Goal: Information Seeking & Learning: Learn about a topic

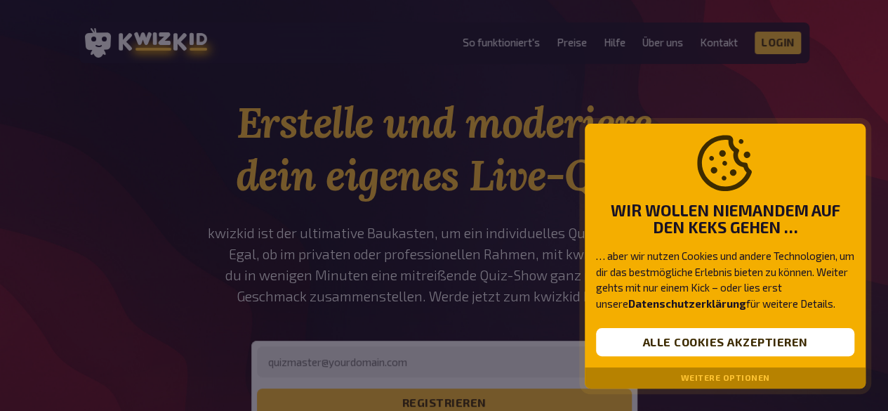
scroll to position [17, 0]
click at [684, 228] on strong "Wir wollen niemandem auf den Keks gehen …" at bounding box center [725, 219] width 258 height 35
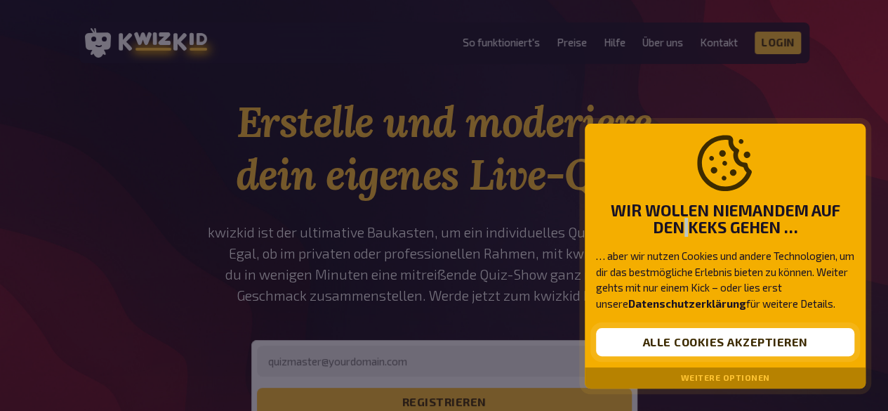
click at [675, 334] on button "Alle Cookies akzeptieren" at bounding box center [725, 342] width 258 height 28
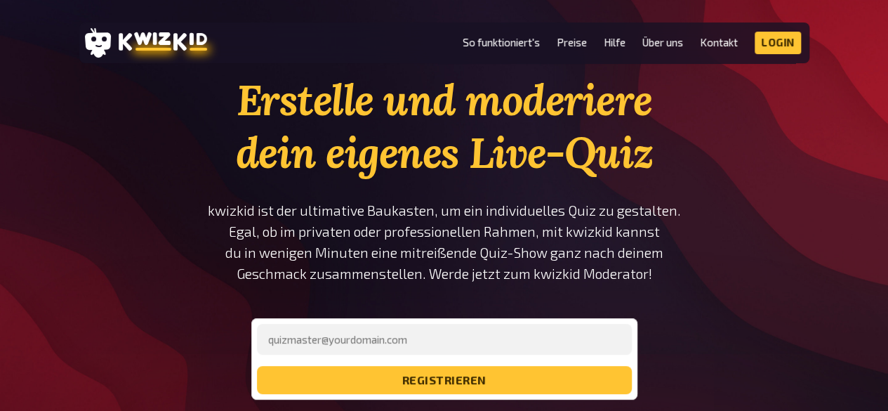
scroll to position [0, 0]
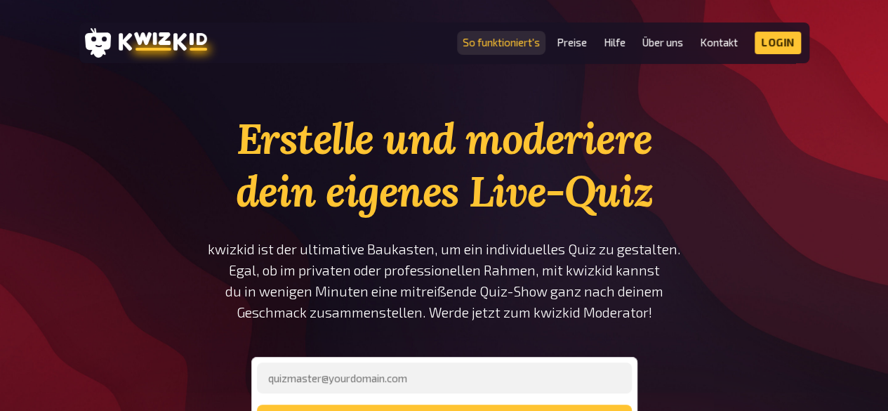
click at [507, 46] on link "So funktioniert's" at bounding box center [501, 43] width 77 height 12
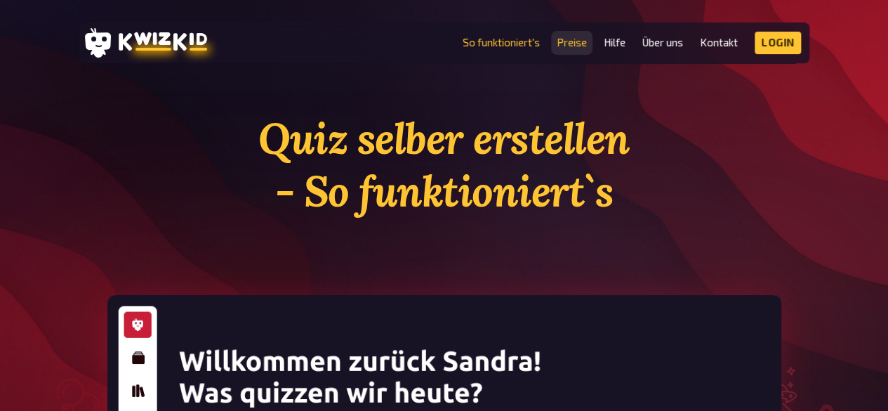
click at [571, 41] on link "Preise" at bounding box center [572, 43] width 30 height 12
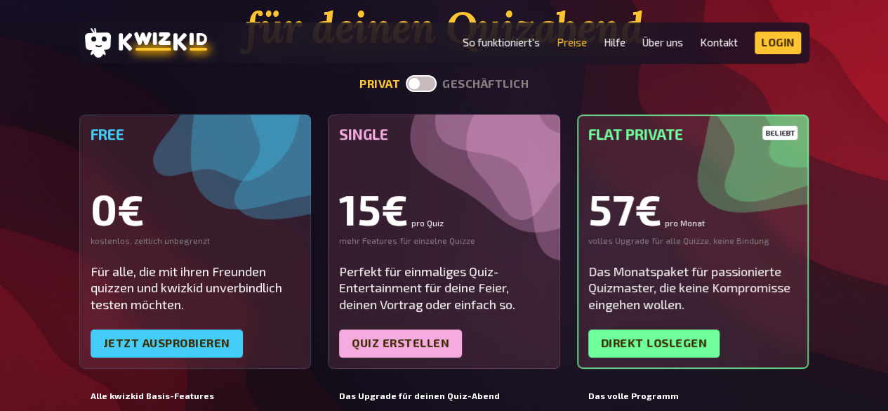
scroll to position [165, 0]
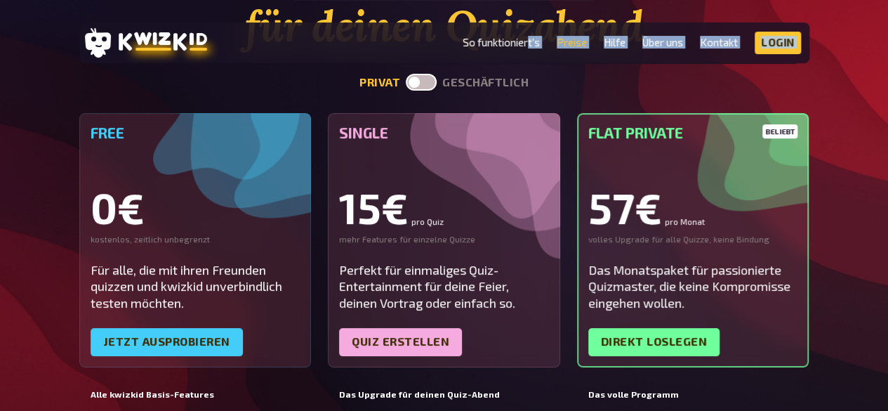
drag, startPoint x: 527, startPoint y: 32, endPoint x: 885, endPoint y: -54, distance: 368.5
